Goal: Transaction & Acquisition: Purchase product/service

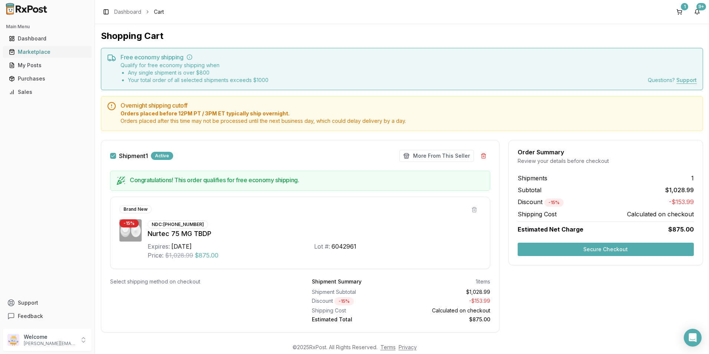
click at [39, 51] on div "Marketplace" at bounding box center [47, 51] width 77 height 7
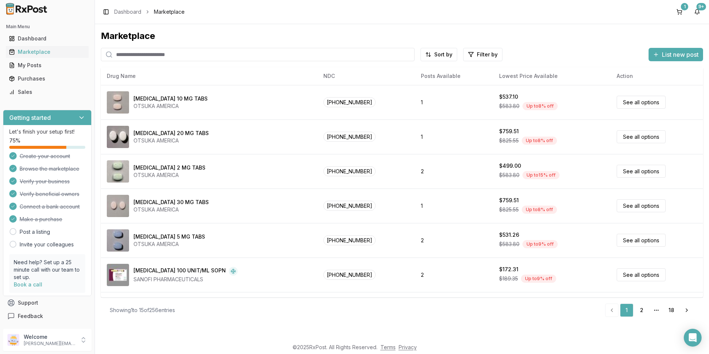
click at [128, 54] on input "search" at bounding box center [258, 54] width 314 height 13
type input "*********"
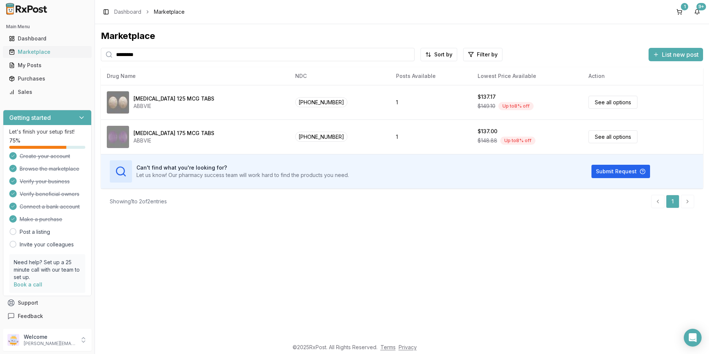
drag, startPoint x: 152, startPoint y: 55, endPoint x: 57, endPoint y: 57, distance: 94.9
click at [57, 57] on div "Main Menu Dashboard Marketplace My Posts Purchases Sales Getting started Let's …" at bounding box center [354, 177] width 709 height 354
click at [686, 9] on div "1" at bounding box center [683, 6] width 7 height 7
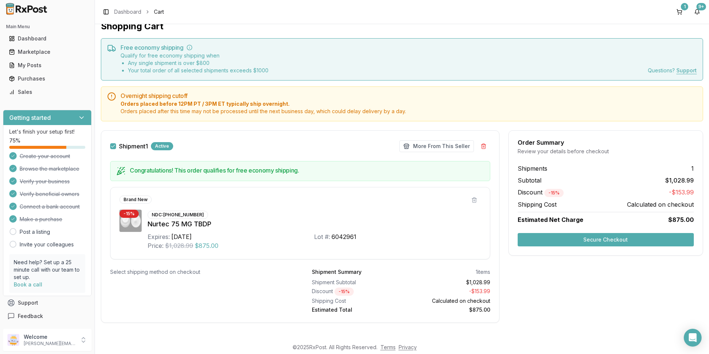
scroll to position [14, 0]
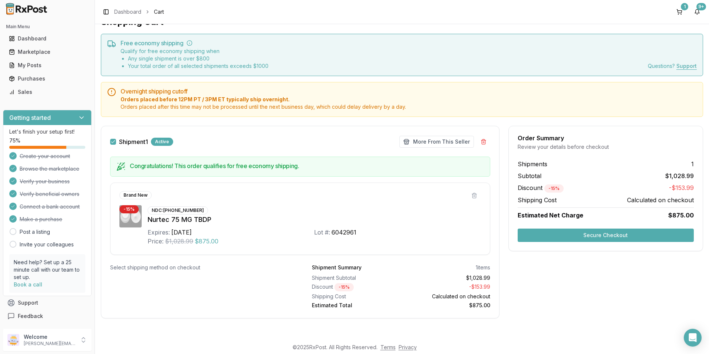
click at [590, 234] on button "Secure Checkout" at bounding box center [605, 234] width 176 height 13
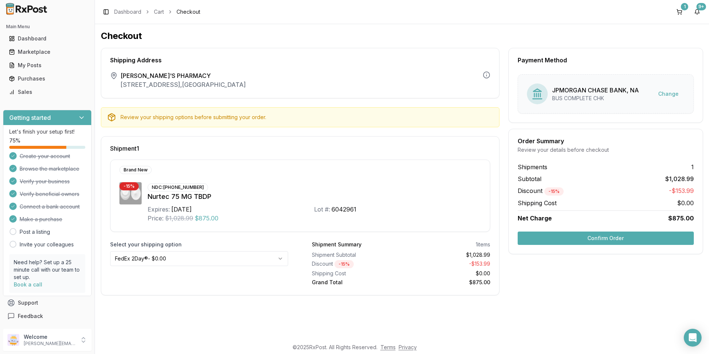
click at [581, 235] on button "Confirm Order" at bounding box center [605, 237] width 176 height 13
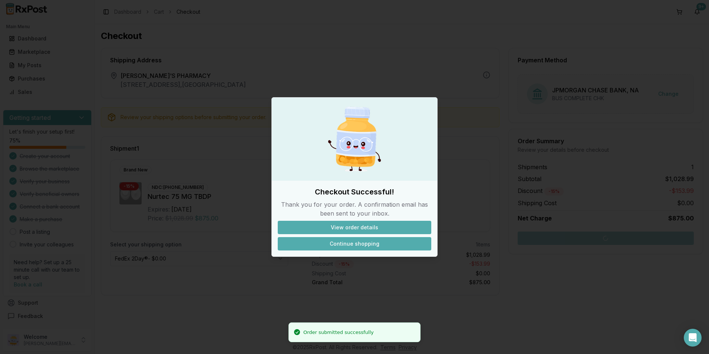
click at [366, 244] on button "Continue shopping" at bounding box center [354, 243] width 153 height 13
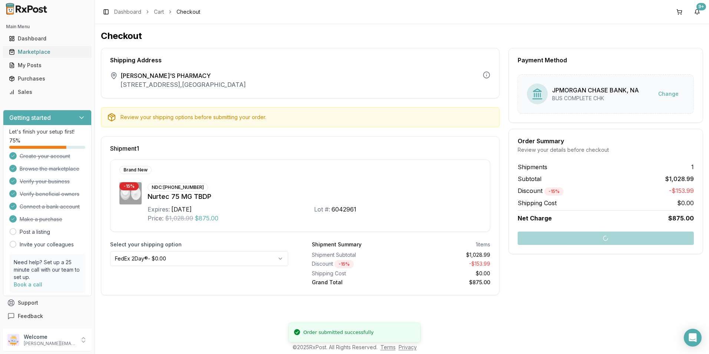
click at [43, 51] on div "Marketplace" at bounding box center [47, 51] width 77 height 7
